Goal: Information Seeking & Learning: Learn about a topic

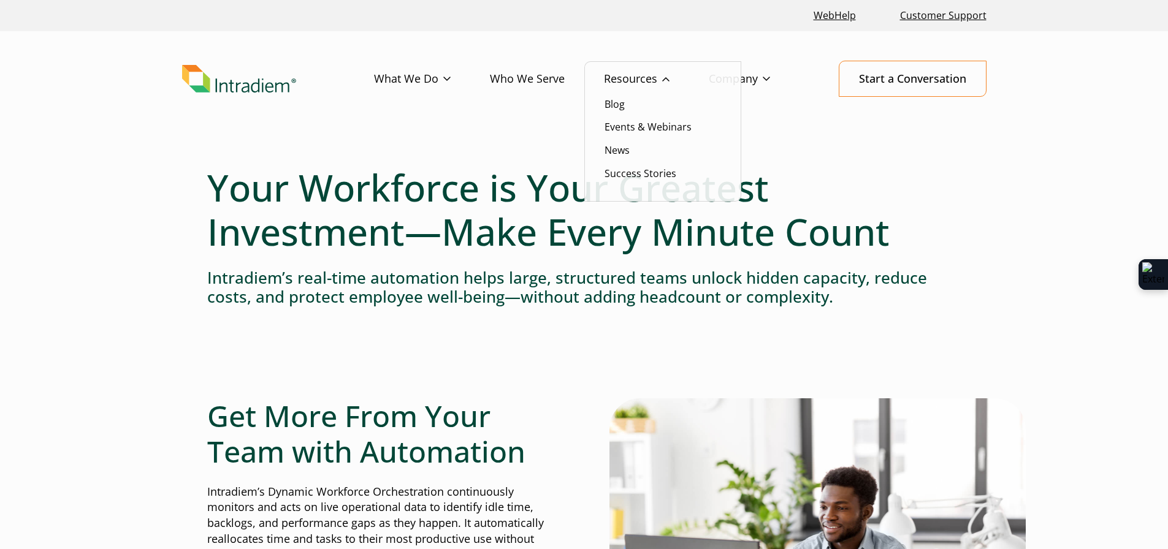
drag, startPoint x: 0, startPoint y: 0, endPoint x: 605, endPoint y: 79, distance: 610.2
click at [605, 79] on link "Resources" at bounding box center [656, 79] width 105 height 36
click at [637, 177] on link "Success Stories" at bounding box center [640, 173] width 72 height 13
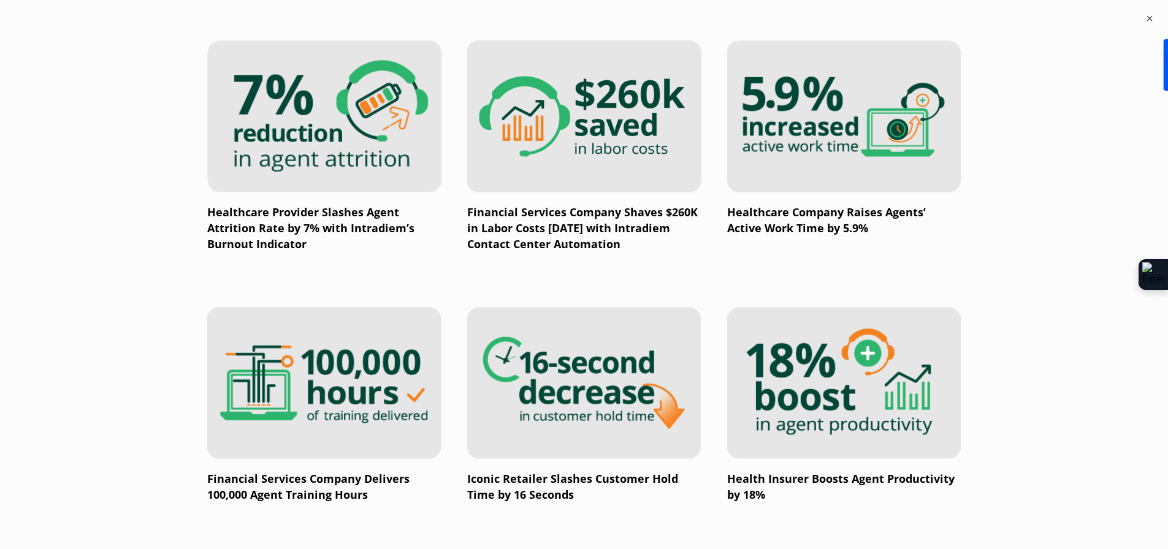
scroll to position [1410, 0]
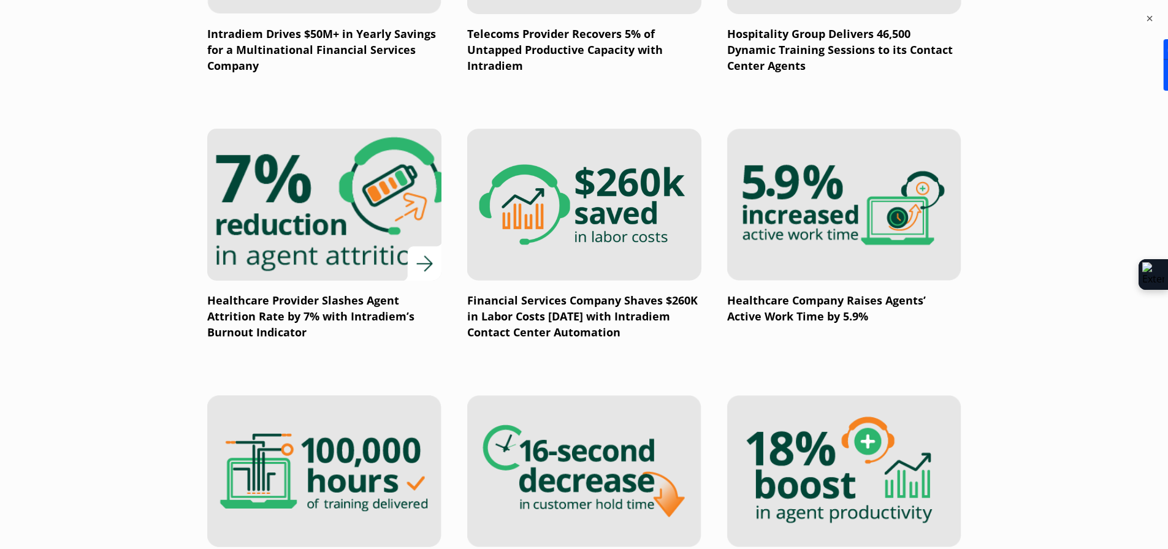
click at [323, 243] on img at bounding box center [323, 204] width 281 height 183
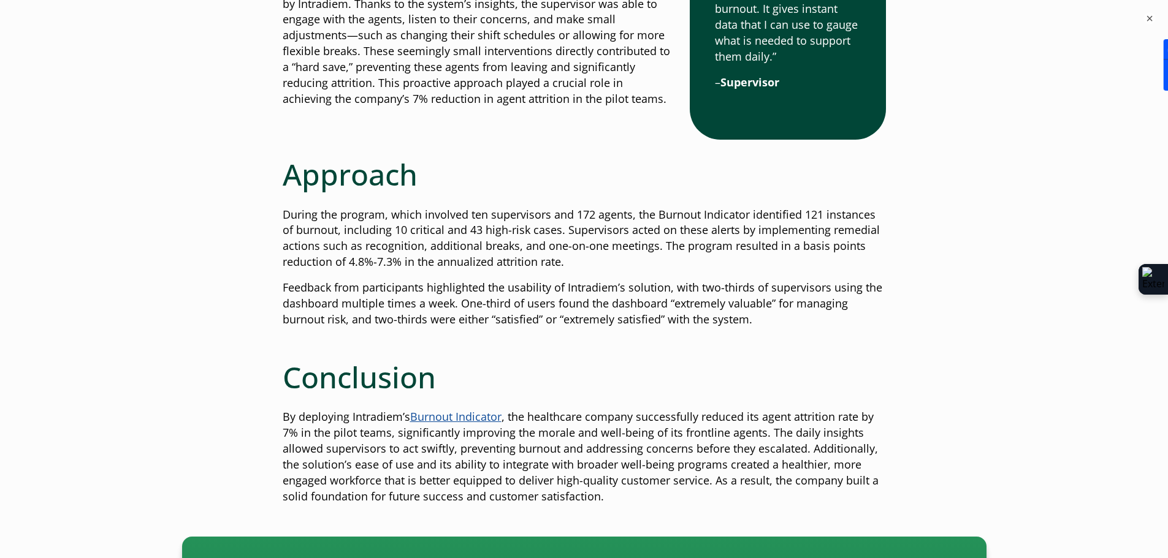
scroll to position [2575, 0]
